Goal: Transaction & Acquisition: Obtain resource

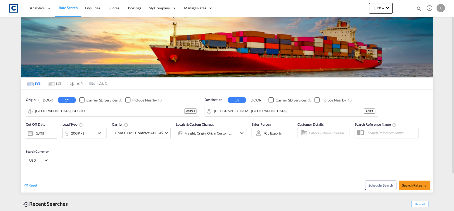
click at [49, 100] on button "DOOR" at bounding box center [48, 100] width 18 height 6
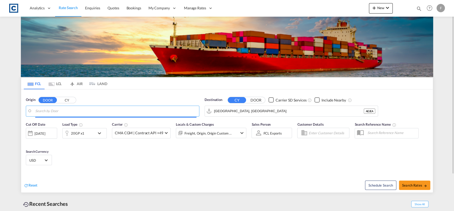
click at [53, 108] on input "Search by Door" at bounding box center [115, 111] width 161 height 8
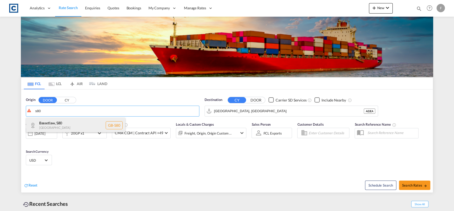
click at [68, 121] on div "Bassetlaw , S80 [GEOGRAPHIC_DATA] [GEOGRAPHIC_DATA]-S80" at bounding box center [75, 126] width 99 height 16
type input "GB-S80, Bassetlaw"
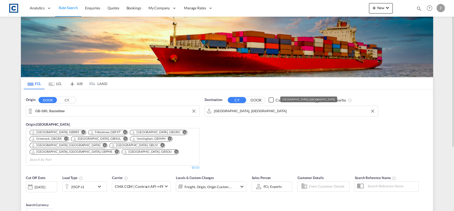
click at [261, 111] on input "[GEOGRAPHIC_DATA], [GEOGRAPHIC_DATA]" at bounding box center [294, 111] width 161 height 8
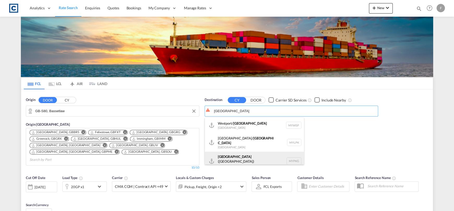
click at [267, 156] on div "[GEOGRAPHIC_DATA] ([GEOGRAPHIC_DATA]) [GEOGRAPHIC_DATA] MYPKG" at bounding box center [254, 161] width 99 height 19
type input "[GEOGRAPHIC_DATA] ([GEOGRAPHIC_DATA]), MYPKG"
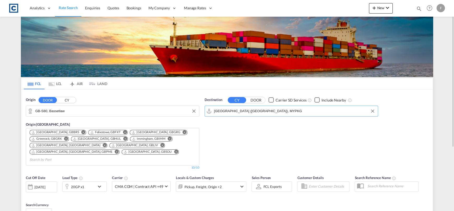
scroll to position [52, 0]
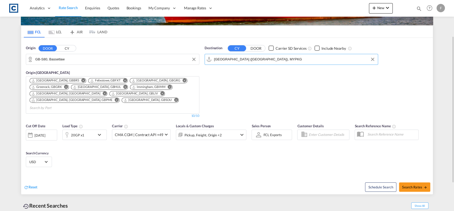
click at [87, 130] on div "20GP x1" at bounding box center [79, 135] width 32 height 10
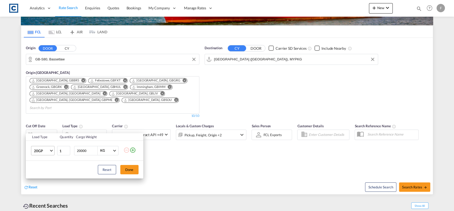
click at [45, 147] on md-select-value "20GP" at bounding box center [43, 151] width 21 height 9
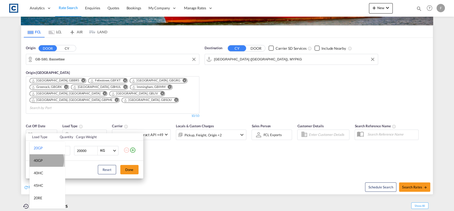
click at [46, 161] on md-option "40GP" at bounding box center [46, 161] width 35 height 13
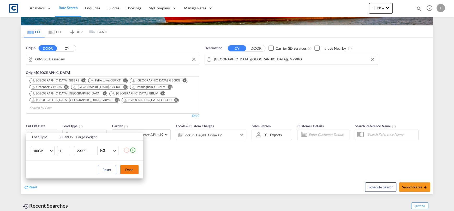
click at [130, 170] on button "Done" at bounding box center [129, 169] width 18 height 9
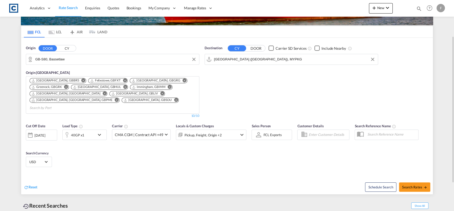
click at [38, 133] on div "[DATE]" at bounding box center [41, 135] width 31 height 11
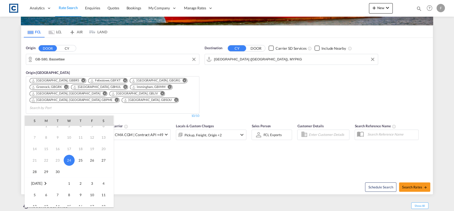
scroll to position [26, 0]
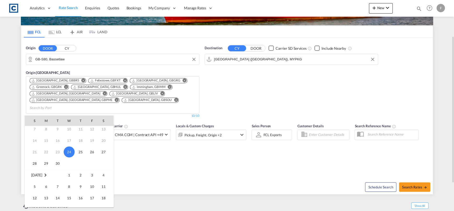
click at [69, 178] on span "1" at bounding box center [69, 175] width 10 height 10
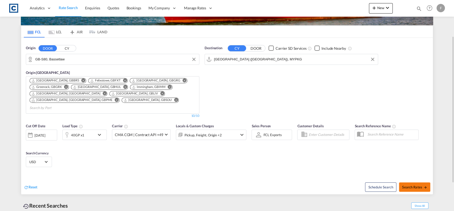
click at [414, 185] on span "Search Rates" at bounding box center [414, 187] width 25 height 4
type input "S80 to MYPKG / [DATE]"
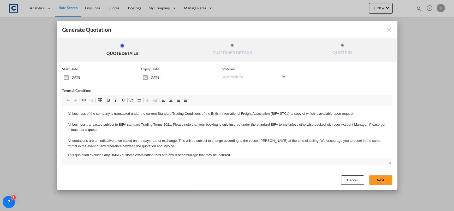
click at [257, 76] on md-select "Select Incoterms DPU - export Delivery at Place Unloaded CFR - export Cost and …" at bounding box center [253, 77] width 66 height 9
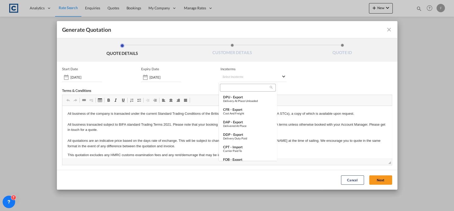
click at [249, 89] on input "search" at bounding box center [245, 88] width 48 height 5
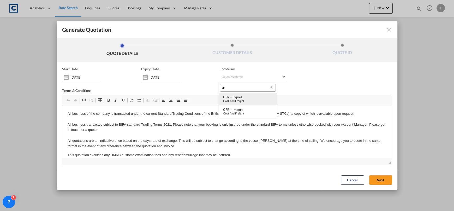
type input "cfr"
click at [238, 99] on div "Cost and Freight" at bounding box center [248, 100] width 50 height 3
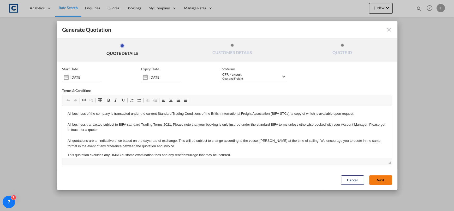
click at [377, 179] on button "Next" at bounding box center [380, 180] width 23 height 9
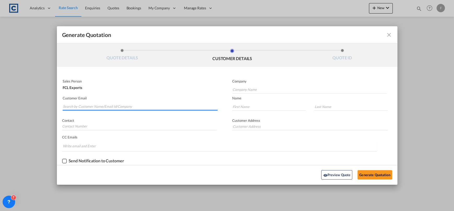
click at [138, 106] on input "Search by Customer Name/Email Id/Company" at bounding box center [140, 107] width 155 height 8
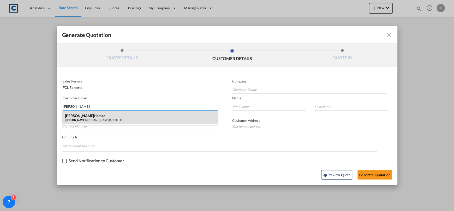
type input "[PERSON_NAME]"
click at [144, 113] on div "[PERSON_NAME] [PERSON_NAME] @[DOMAIN_NAME] | ADSO LLC" at bounding box center [139, 118] width 155 height 14
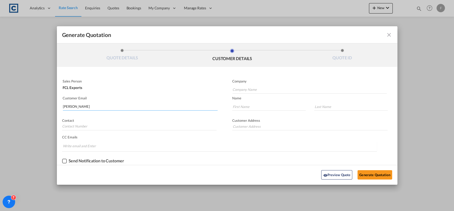
type input "ADSO LLC"
type input "[PERSON_NAME][EMAIL_ADDRESS][DOMAIN_NAME]"
type input "[PERSON_NAME]"
type input "Hamza"
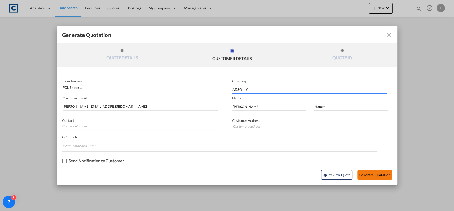
click at [383, 177] on button "Generate Quotation" at bounding box center [374, 175] width 34 height 9
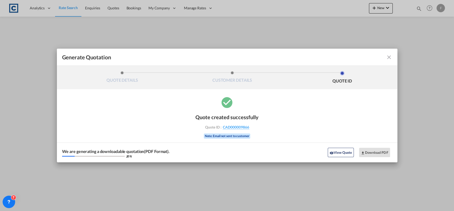
drag, startPoint x: 303, startPoint y: 154, endPoint x: 305, endPoint y: 154, distance: 2.6
click at [303, 154] on div "We are generating a downloadable quotation(PDF Format). 20 % View Quote Downloa…" at bounding box center [227, 153] width 340 height 20
click at [371, 153] on button "Download PDF" at bounding box center [374, 152] width 31 height 9
